Goal: Complete application form

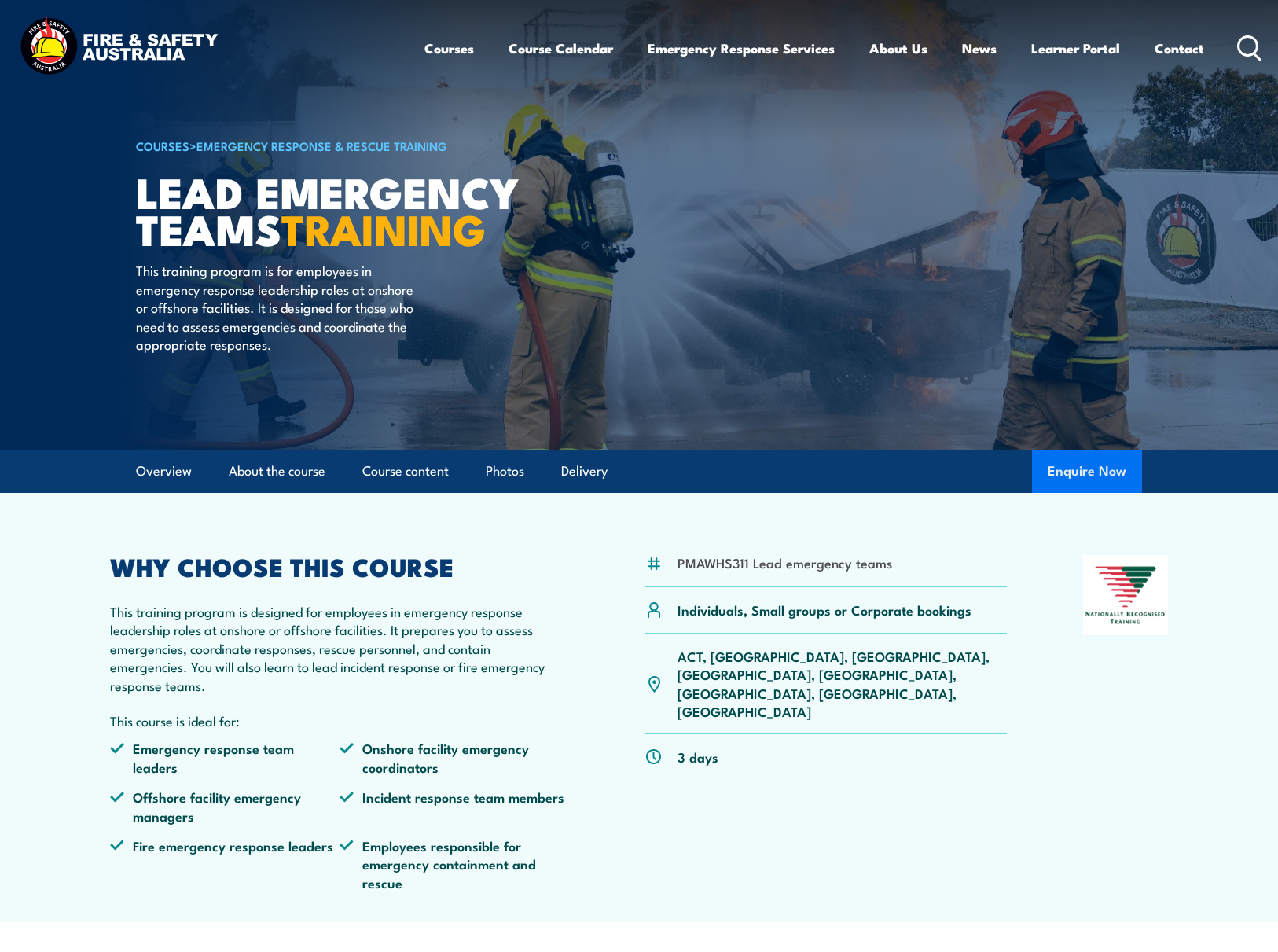
click at [1106, 472] on button "Enquire Now" at bounding box center [1087, 471] width 110 height 42
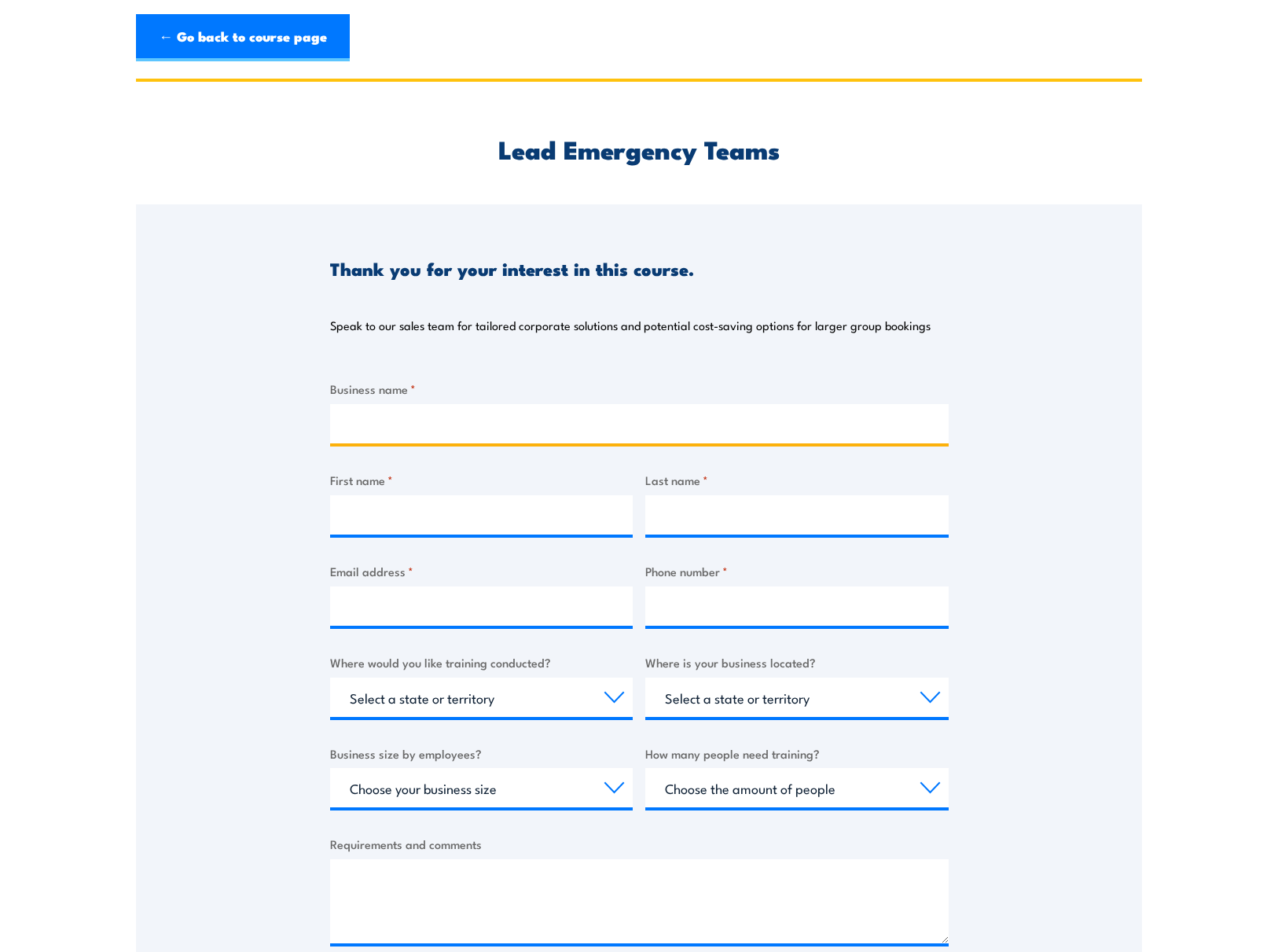
click at [499, 417] on input "Business name *" at bounding box center [639, 423] width 619 height 39
type input "[PERSON_NAME]"
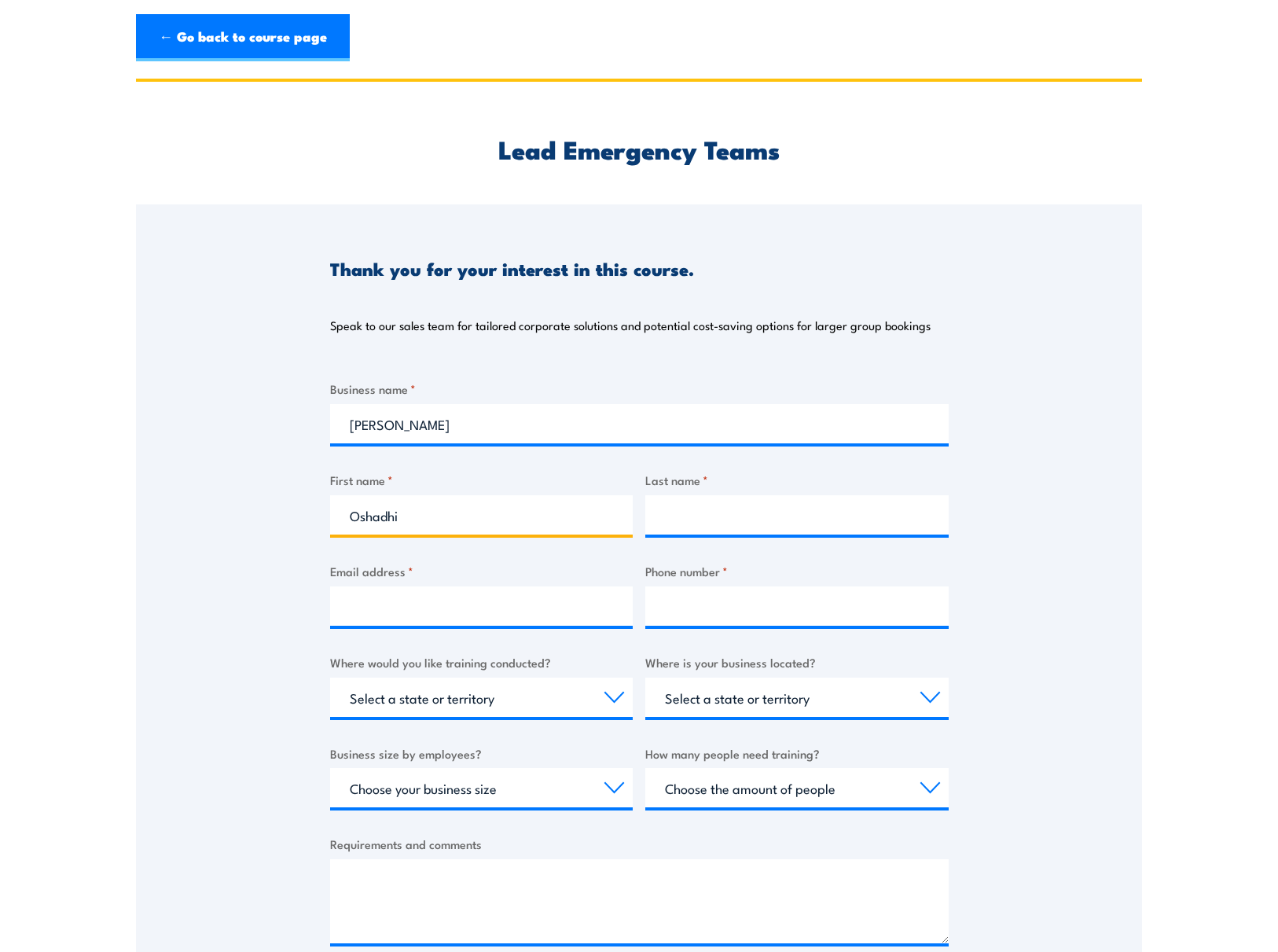
type input "Oshadhi"
type input "Wijetunga"
drag, startPoint x: 386, startPoint y: 605, endPoint x: 377, endPoint y: 613, distance: 12.0
click at [377, 613] on input "Email address *" at bounding box center [481, 605] width 303 height 39
type input "[DOMAIN_NAME][EMAIL_ADDRESS][PERSON_NAME][DOMAIN_NAME]"
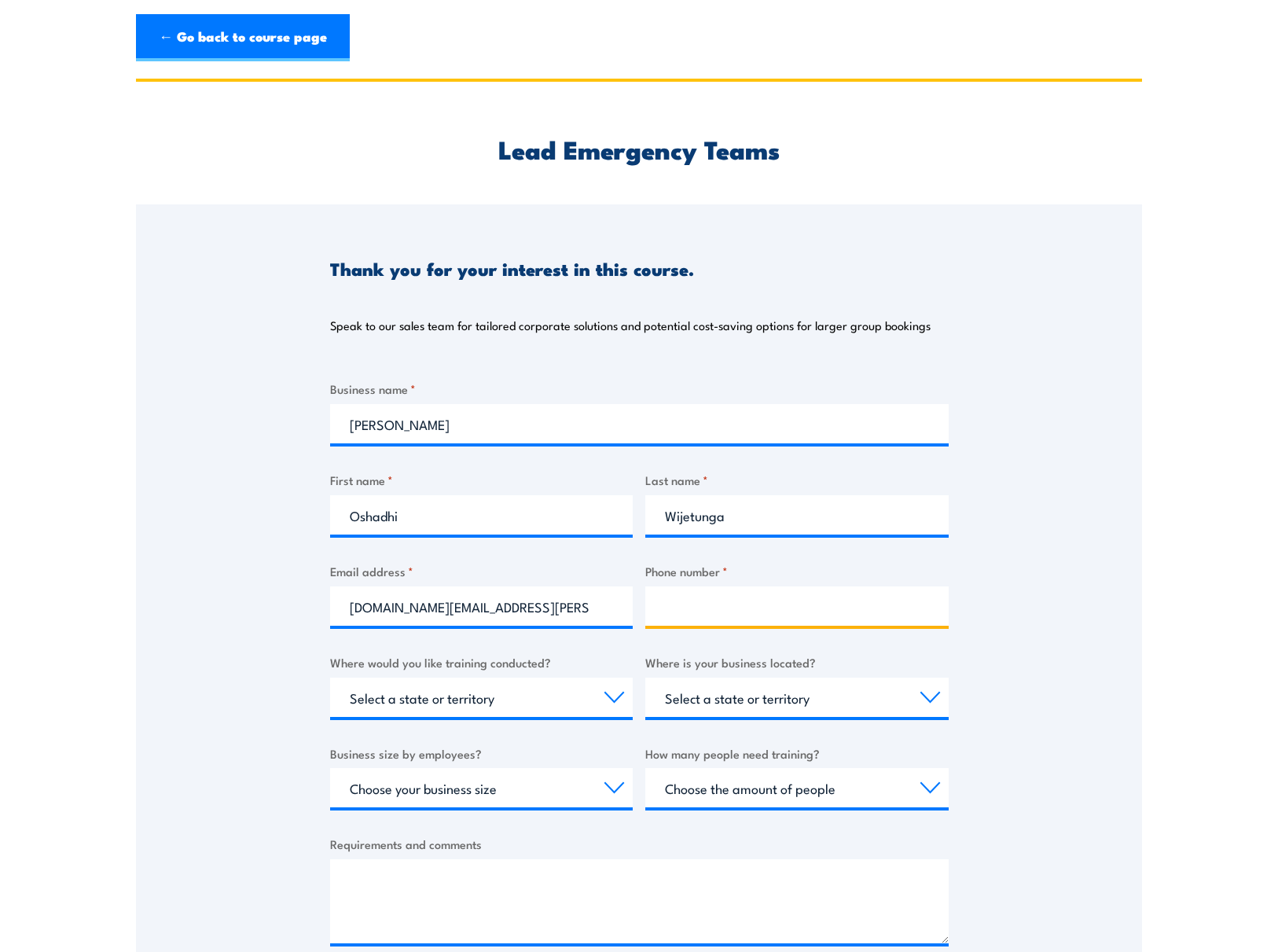
type input "0881167857"
click at [746, 607] on input "0881167857" at bounding box center [797, 605] width 303 height 39
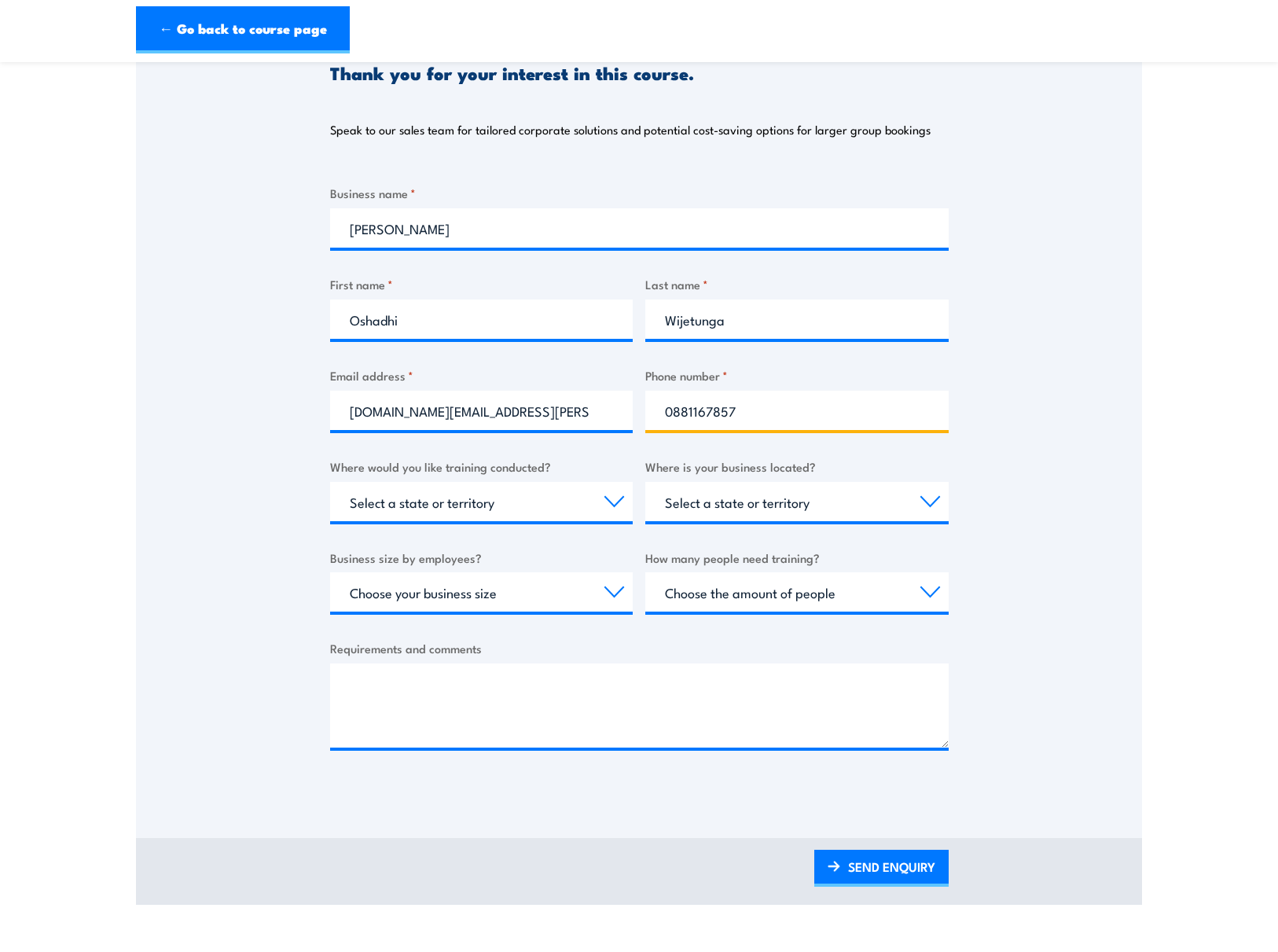
scroll to position [236, 0]
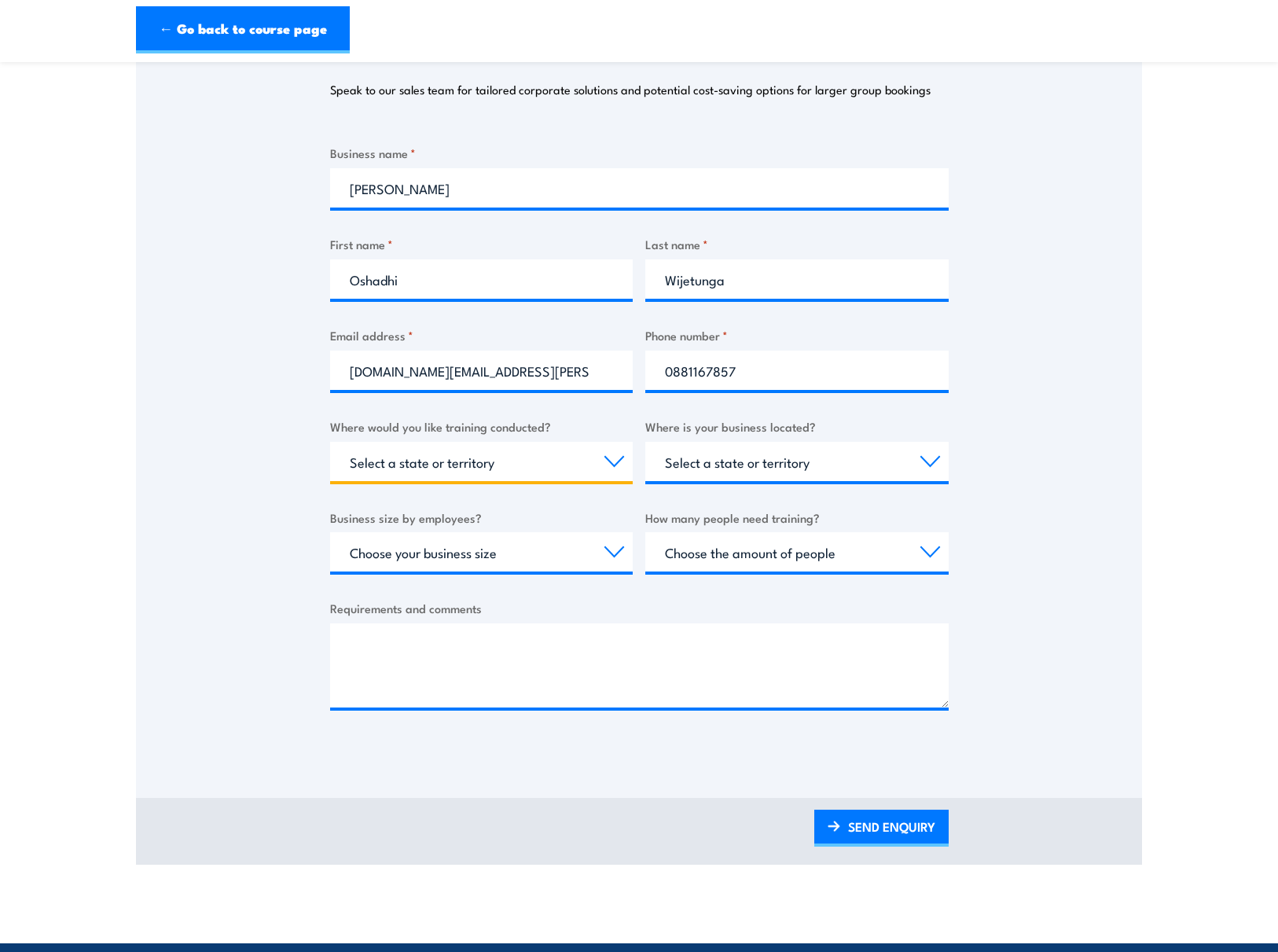
click at [516, 449] on select "Select a state or territory Nationally - multiple locations [GEOGRAPHIC_DATA] […" at bounding box center [481, 461] width 303 height 39
select select "WA"
click at [330, 441] on select "Select a state or territory Nationally - multiple locations [GEOGRAPHIC_DATA] […" at bounding box center [481, 461] width 303 height 39
click at [737, 441] on select "Select a state or territory [GEOGRAPHIC_DATA] [GEOGRAPHIC_DATA] [GEOGRAPHIC_DAT…" at bounding box center [797, 461] width 303 height 39
select select "WA"
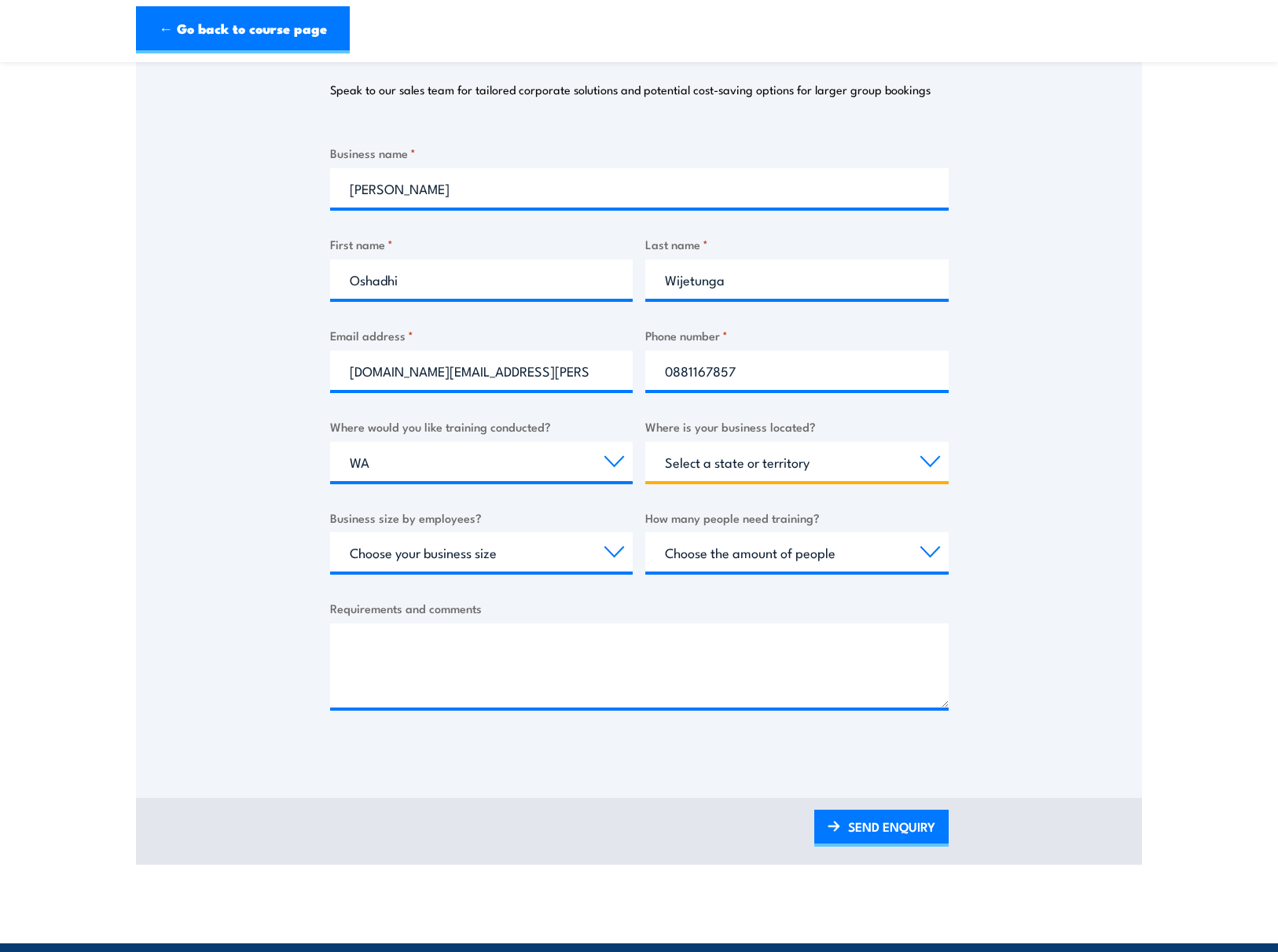
click at [645, 441] on select "Select a state or territory [GEOGRAPHIC_DATA] [GEOGRAPHIC_DATA] [GEOGRAPHIC_DAT…" at bounding box center [797, 461] width 303 height 39
click at [491, 561] on select "Choose your business size 1 to 19 20 to 199 200+" at bounding box center [481, 551] width 303 height 39
select select "200+"
click at [330, 532] on select "Choose your business size 1 to 19 20 to 199 200+" at bounding box center [481, 551] width 303 height 39
click at [672, 555] on select "Choose the amount of people 1 to 4 5 to 19 20+" at bounding box center [797, 551] width 303 height 39
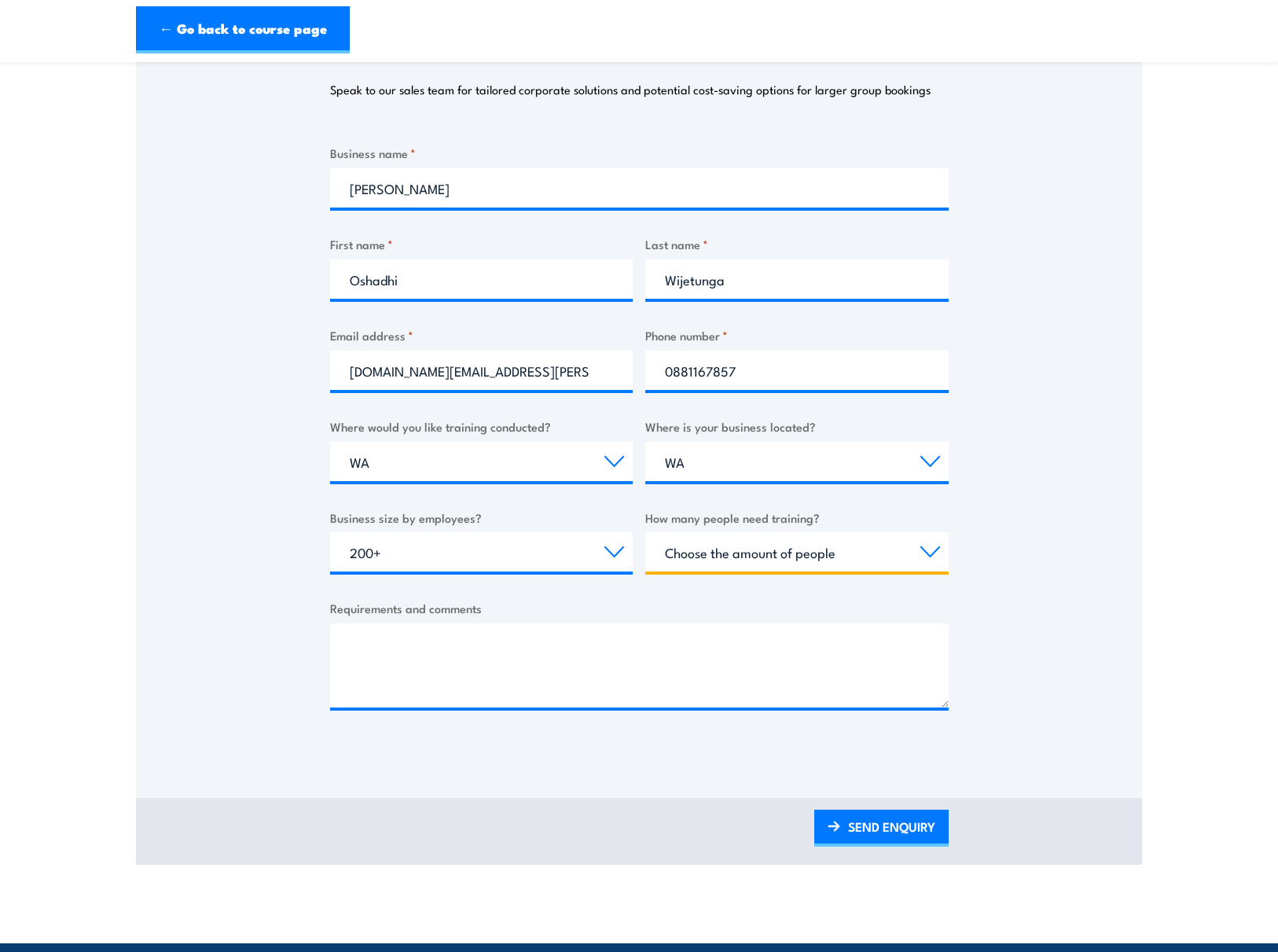
select select "1 to 4"
click at [645, 532] on select "Choose the amount of people 1 to 4 5 to 19 20+" at bounding box center [797, 551] width 303 height 39
click at [480, 648] on textarea "Requirements and comments" at bounding box center [639, 665] width 619 height 84
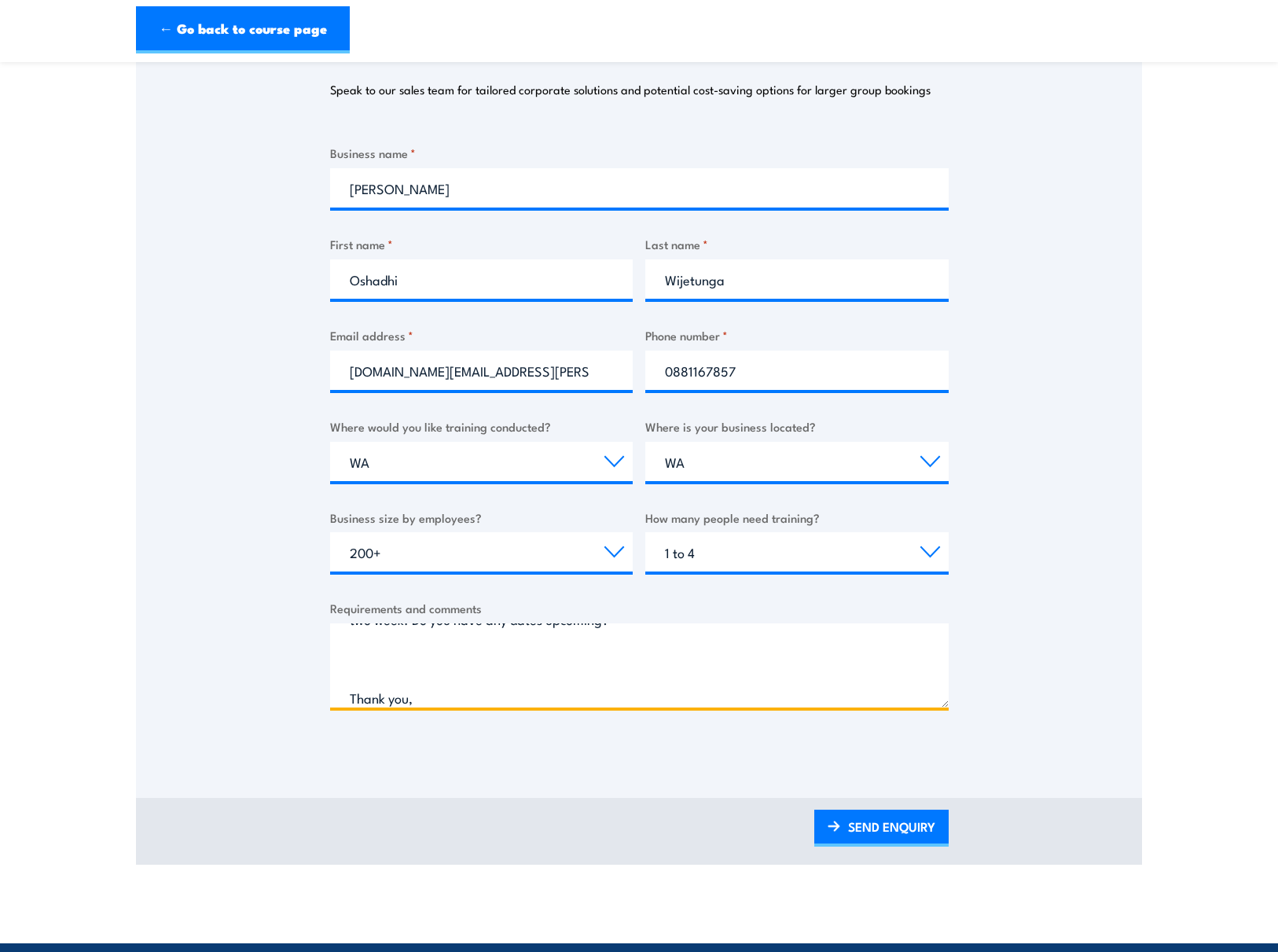
scroll to position [142, 0]
type textarea "Hi Team, I have one employee looking to complete Lead Emergency teams training …"
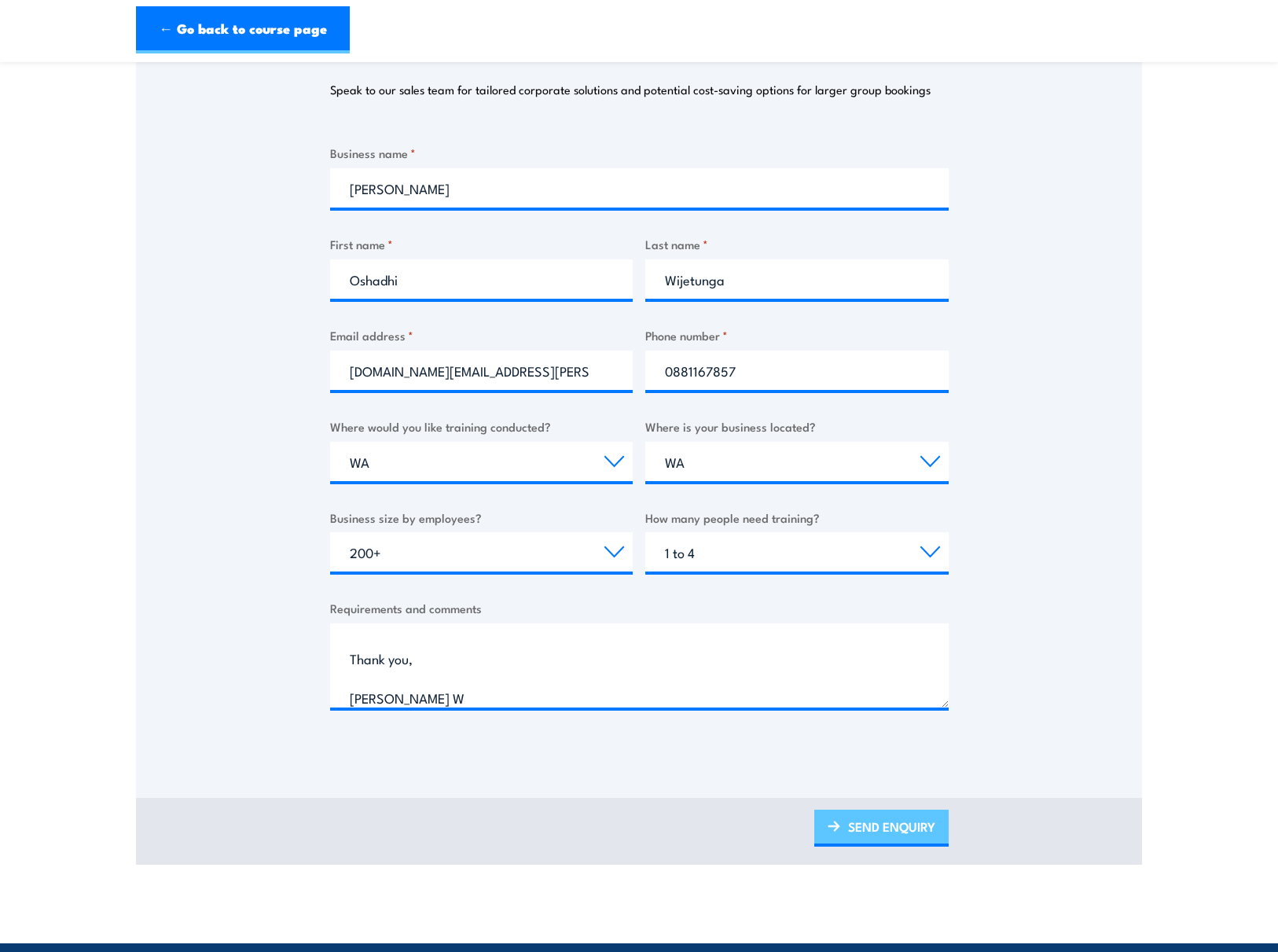
click at [815, 810] on link "SEND ENQUIRY" at bounding box center [882, 828] width 135 height 37
click at [893, 826] on link "SEND ENQUIRY" at bounding box center [882, 828] width 135 height 37
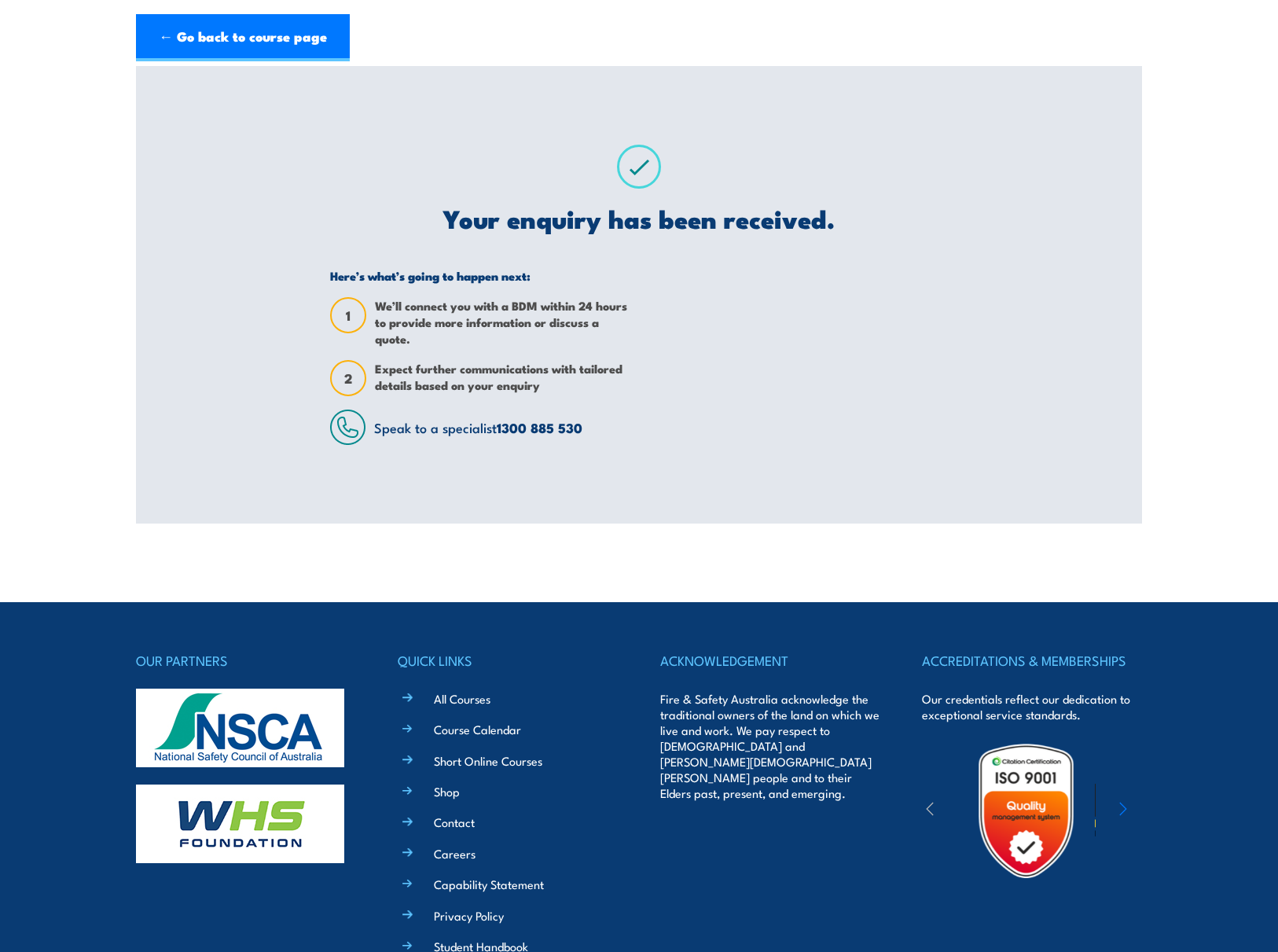
scroll to position [0, 0]
